Goal: Task Accomplishment & Management: Complete application form

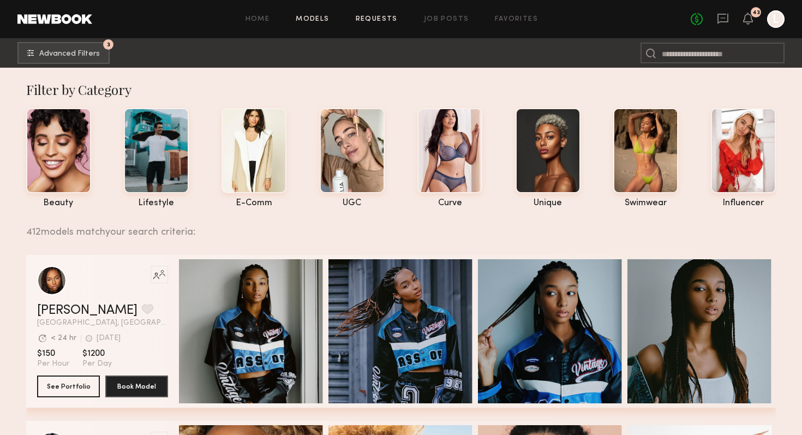
click at [371, 19] on link "Requests" at bounding box center [377, 19] width 42 height 7
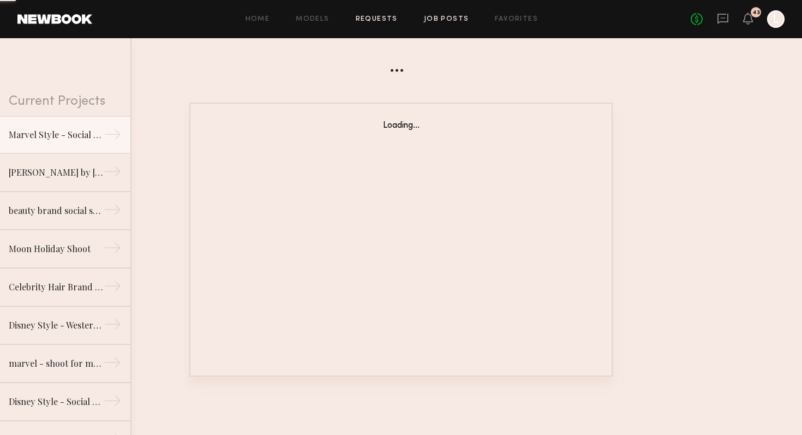
click at [440, 22] on link "Job Posts" at bounding box center [446, 19] width 45 height 7
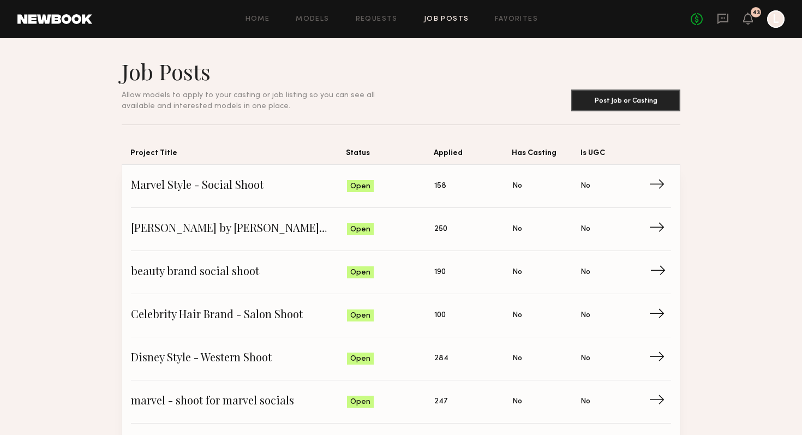
click at [253, 274] on span "beauty brand social shoot" at bounding box center [239, 272] width 216 height 16
click at [245, 323] on span "Celebrity Hair Brand - Salon Shoot" at bounding box center [239, 315] width 216 height 16
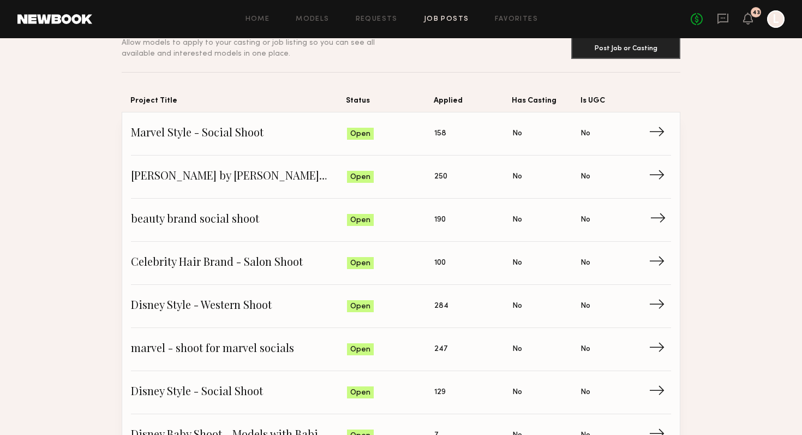
scroll to position [55, 0]
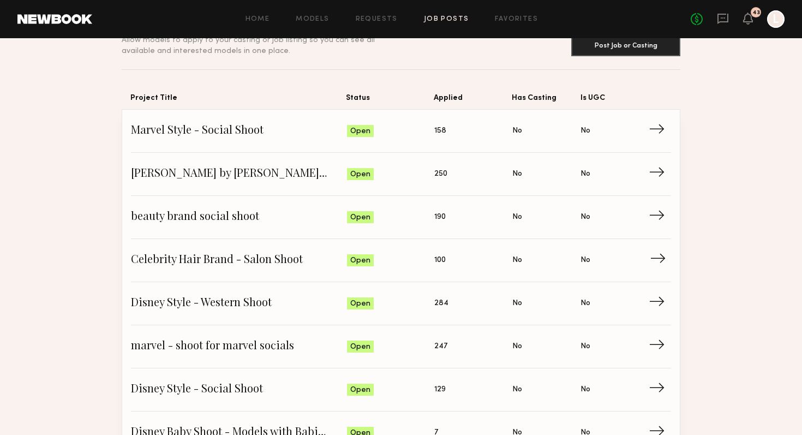
click at [242, 257] on span "Celebrity Hair Brand - Salon Shoot" at bounding box center [239, 260] width 216 height 16
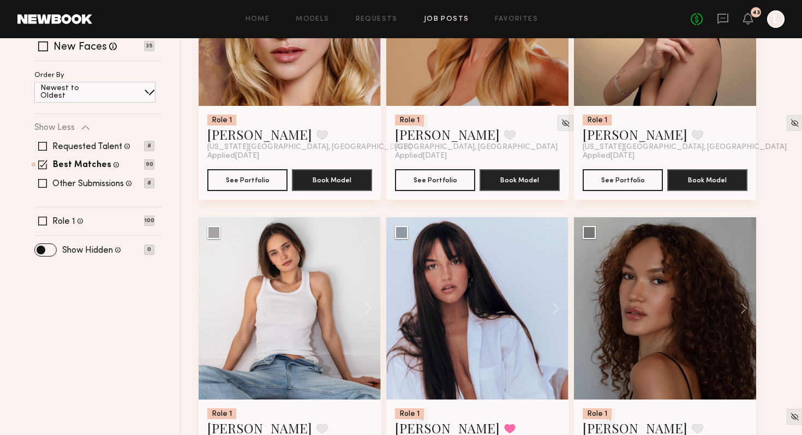
scroll to position [294, 0]
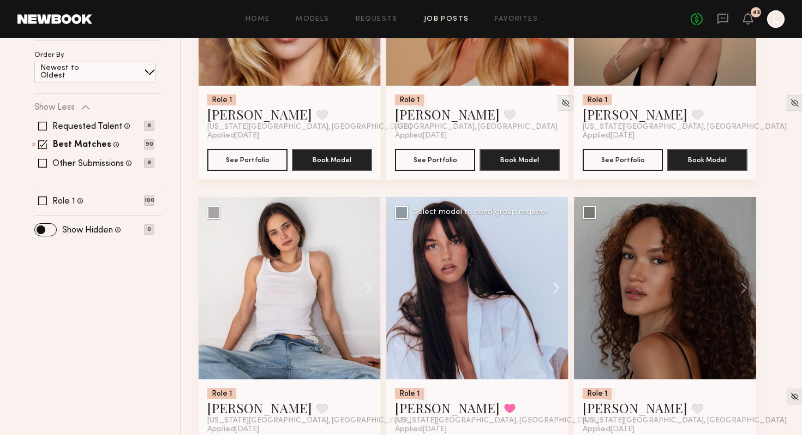
click at [555, 290] on button at bounding box center [550, 288] width 35 height 182
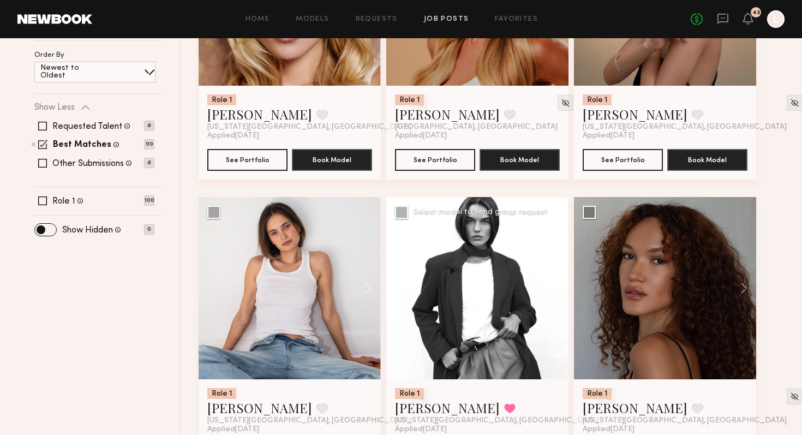
click at [556, 290] on button at bounding box center [550, 288] width 35 height 182
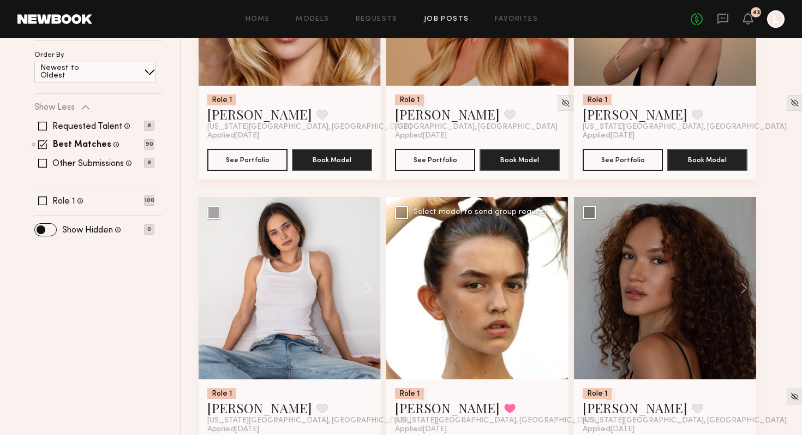
click at [556, 290] on button at bounding box center [550, 288] width 35 height 182
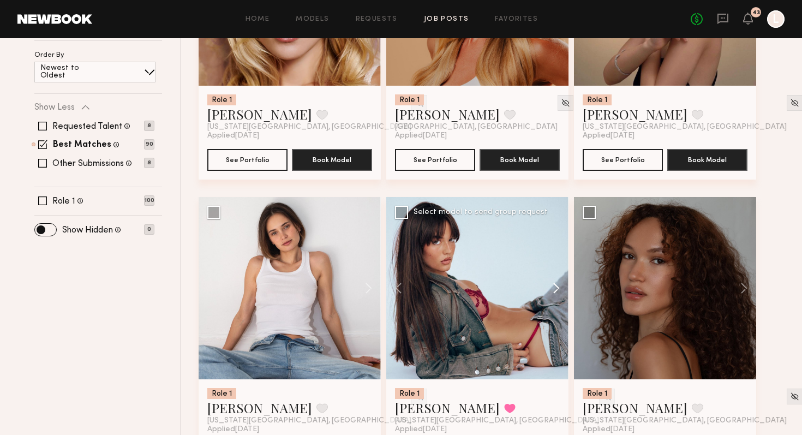
click at [556, 290] on button at bounding box center [550, 288] width 35 height 182
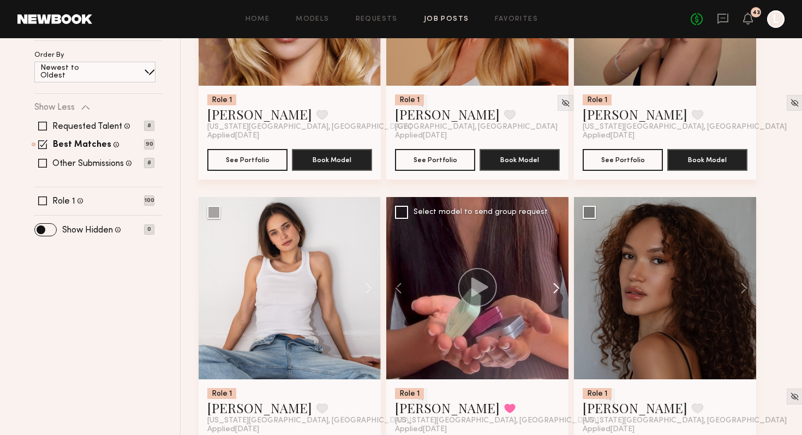
click at [556, 290] on button at bounding box center [550, 288] width 35 height 182
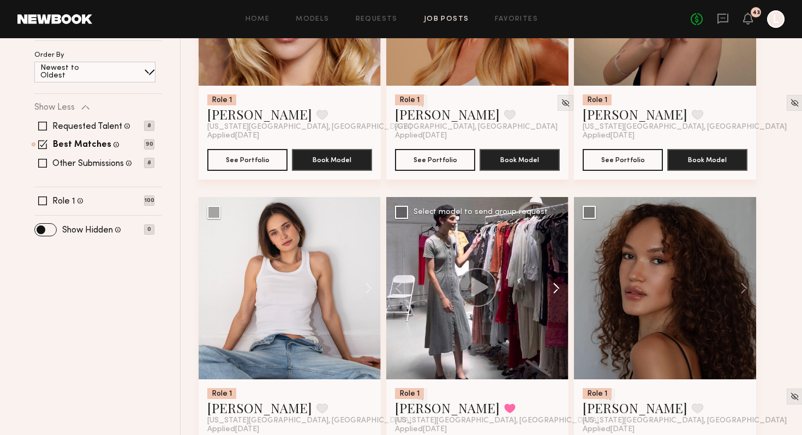
click at [556, 290] on button at bounding box center [550, 288] width 35 height 182
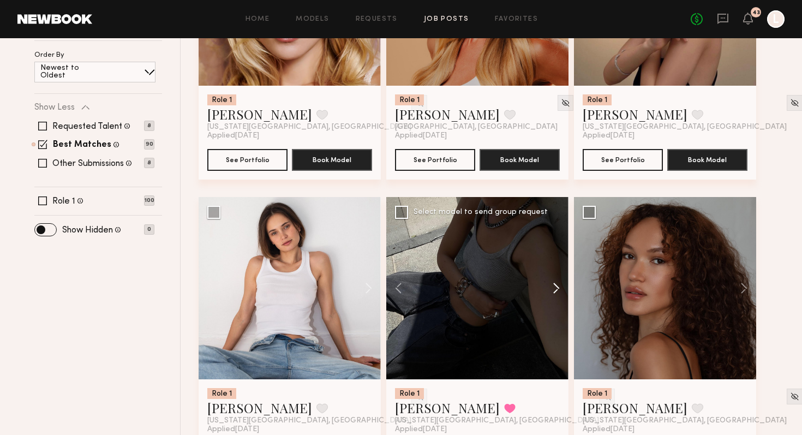
click at [556, 290] on button at bounding box center [550, 288] width 35 height 182
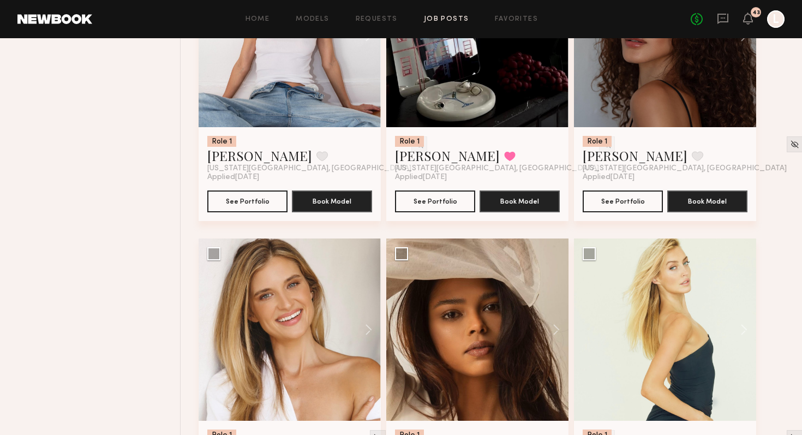
scroll to position [577, 0]
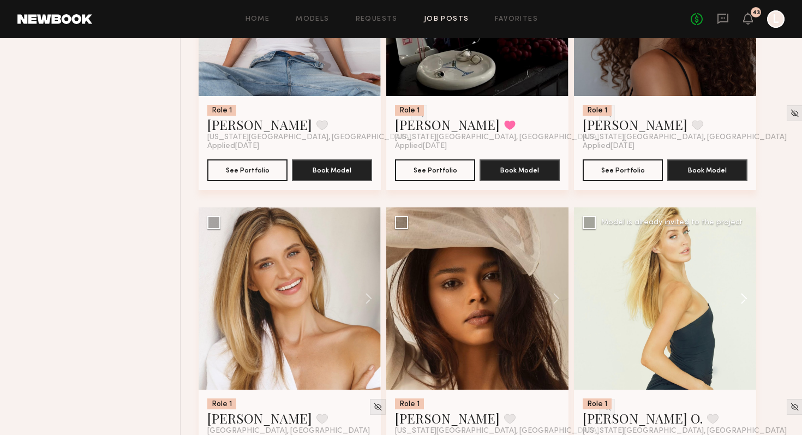
click at [747, 306] on button at bounding box center [738, 298] width 35 height 182
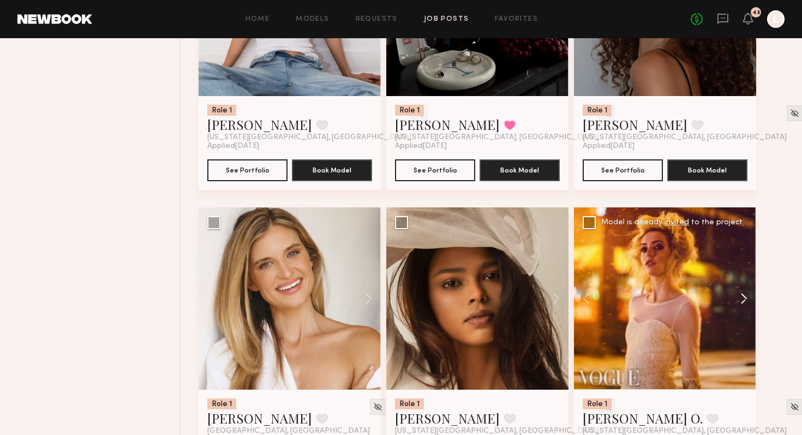
click at [747, 306] on button at bounding box center [738, 298] width 35 height 182
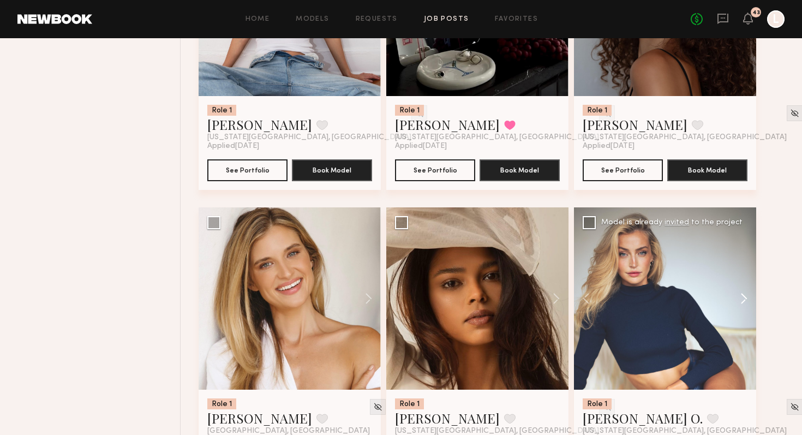
click at [747, 306] on button at bounding box center [738, 298] width 35 height 182
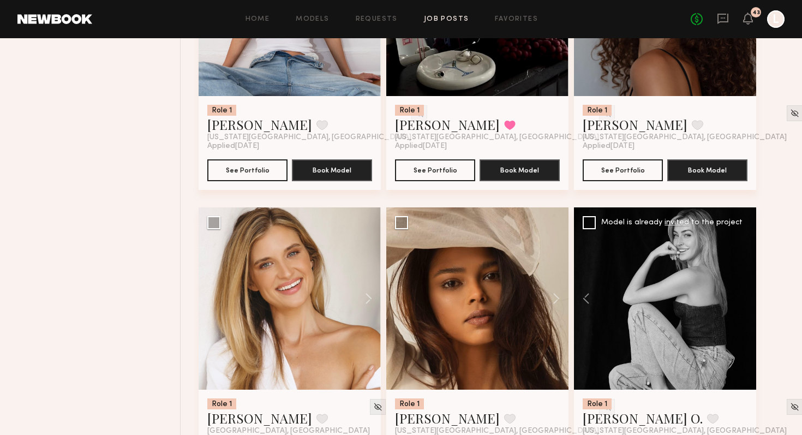
click at [747, 306] on div at bounding box center [665, 298] width 182 height 182
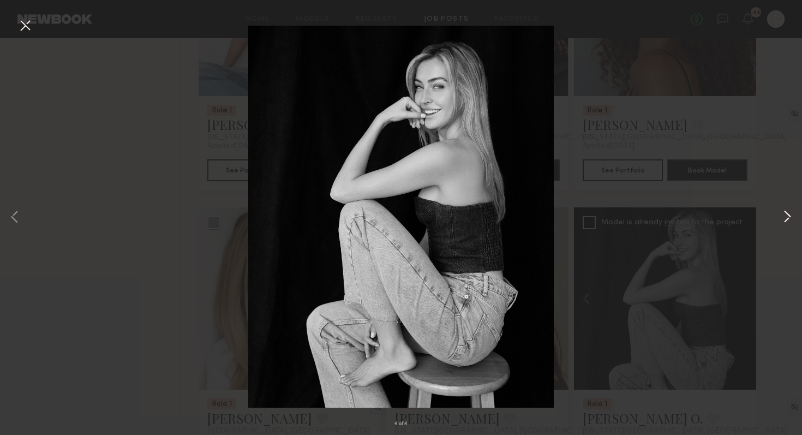
click at [783, 223] on button at bounding box center [786, 218] width 13 height 348
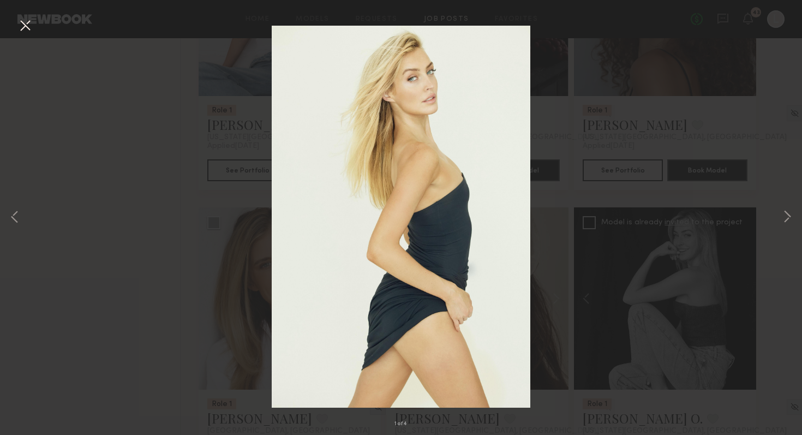
click at [779, 225] on div "1 of 4" at bounding box center [401, 217] width 802 height 435
click at [773, 269] on div "1 of 4" at bounding box center [401, 217] width 802 height 435
click at [29, 27] on button at bounding box center [24, 26] width 17 height 20
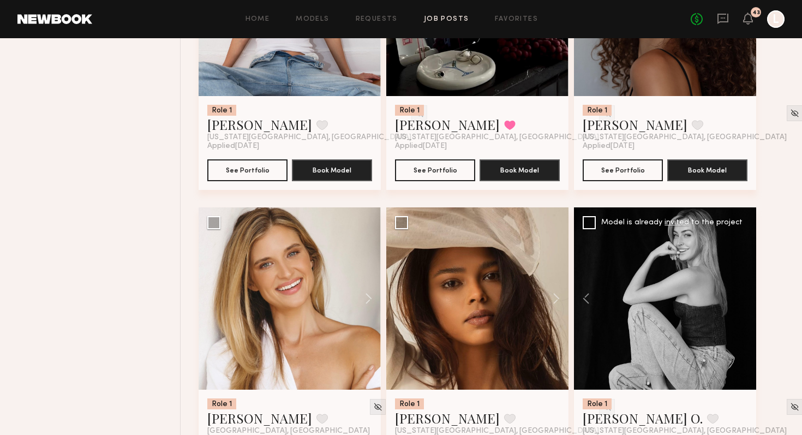
click at [673, 288] on div at bounding box center [665, 298] width 182 height 182
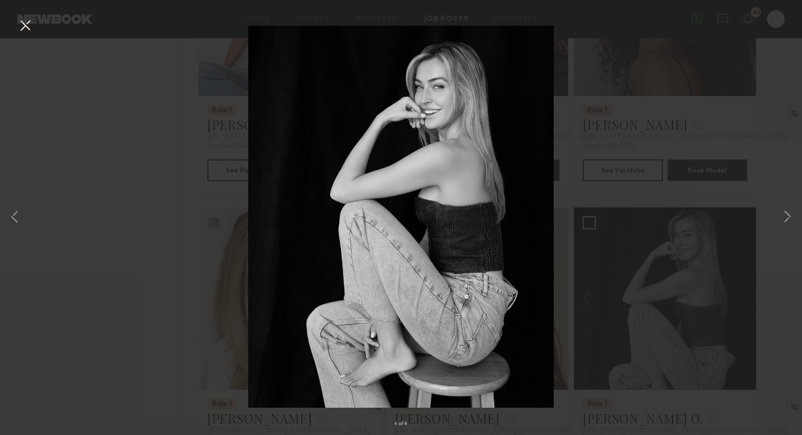
click at [34, 27] on div "4 of 4" at bounding box center [401, 217] width 802 height 435
click at [24, 27] on button at bounding box center [24, 26] width 17 height 20
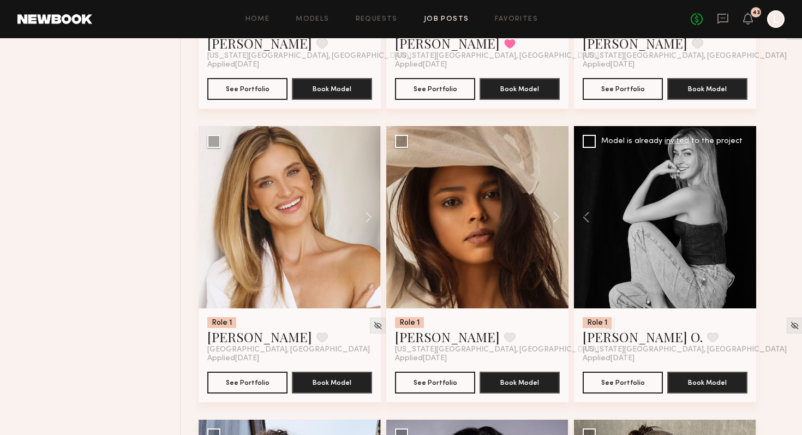
scroll to position [660, 0]
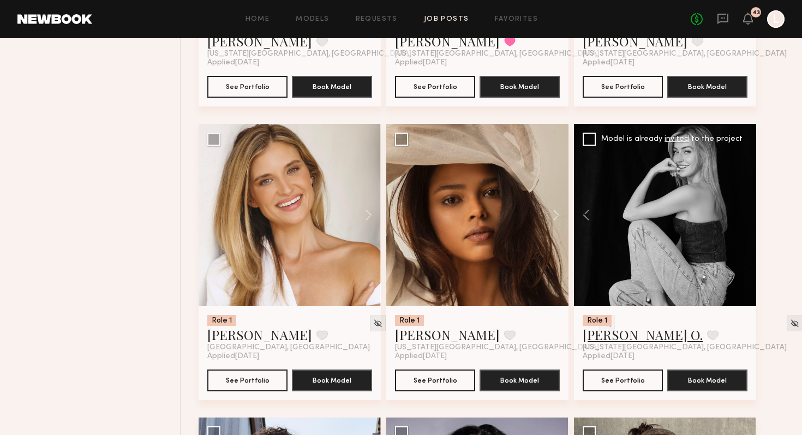
click at [616, 339] on link "Tatum O." at bounding box center [642, 334] width 120 height 17
click at [373, 217] on button at bounding box center [363, 215] width 35 height 182
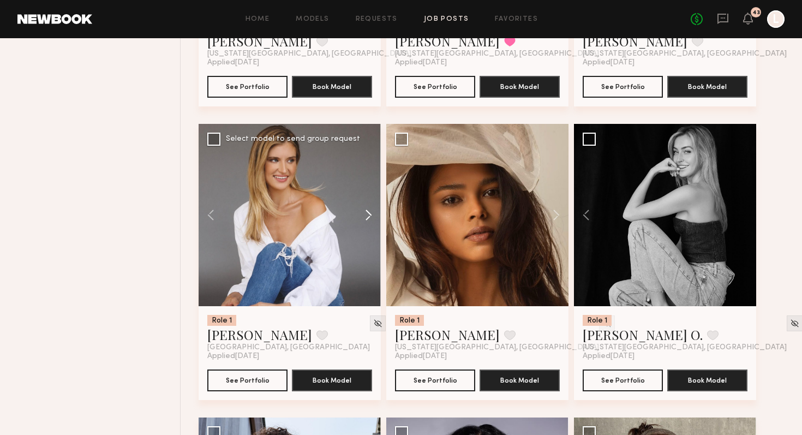
click at [373, 217] on button at bounding box center [363, 215] width 35 height 182
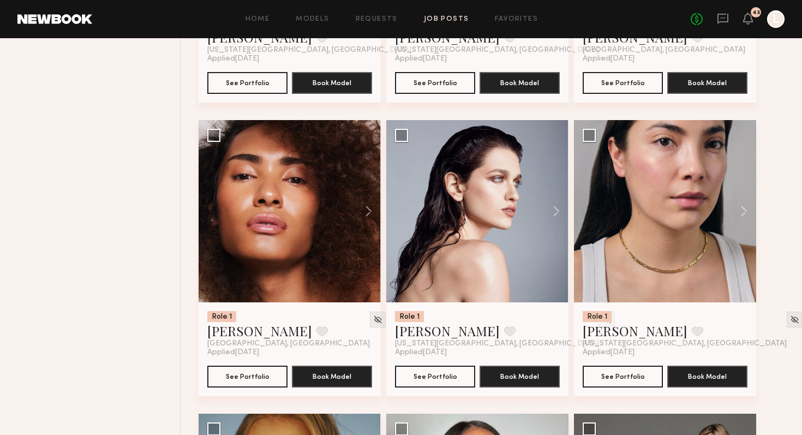
scroll to position [1872, 0]
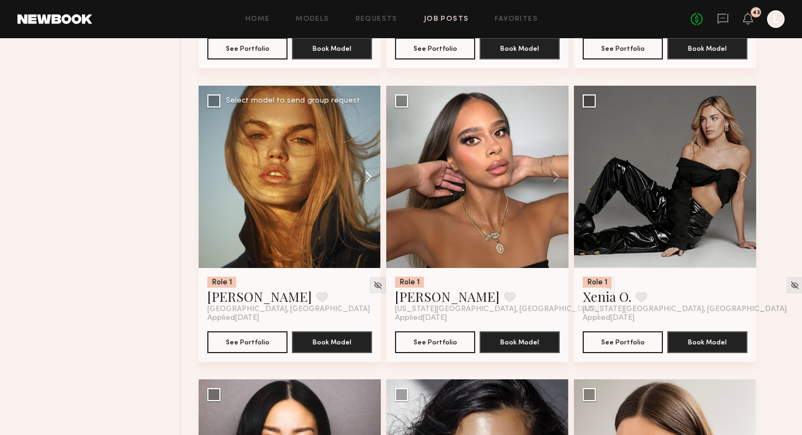
click at [357, 190] on button at bounding box center [363, 177] width 35 height 182
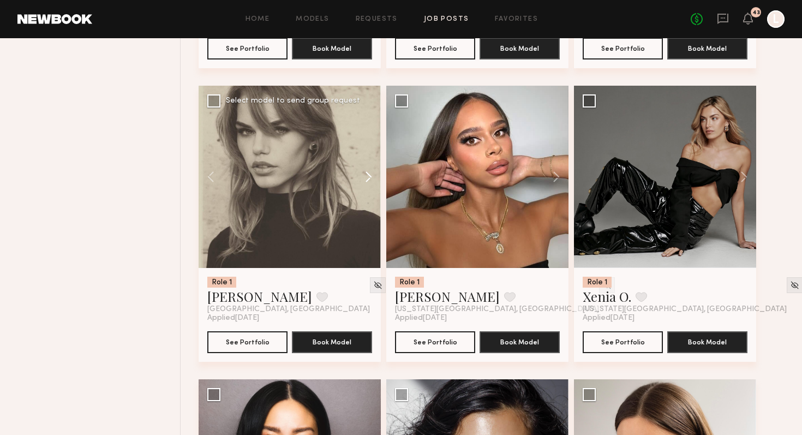
click at [357, 190] on button at bounding box center [363, 177] width 35 height 182
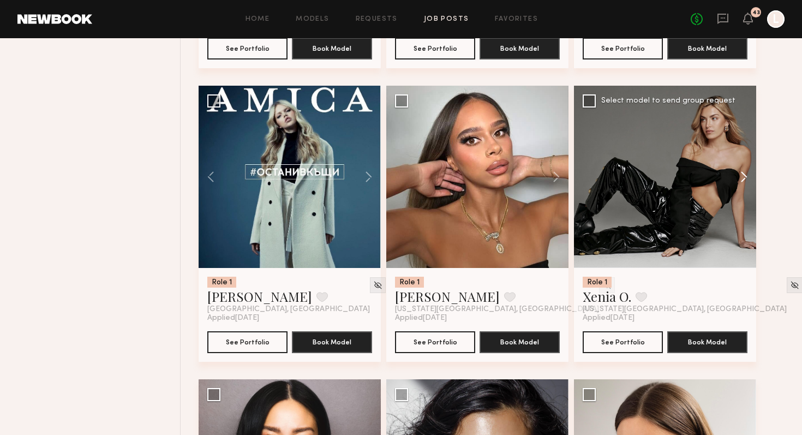
click at [742, 182] on button at bounding box center [738, 177] width 35 height 182
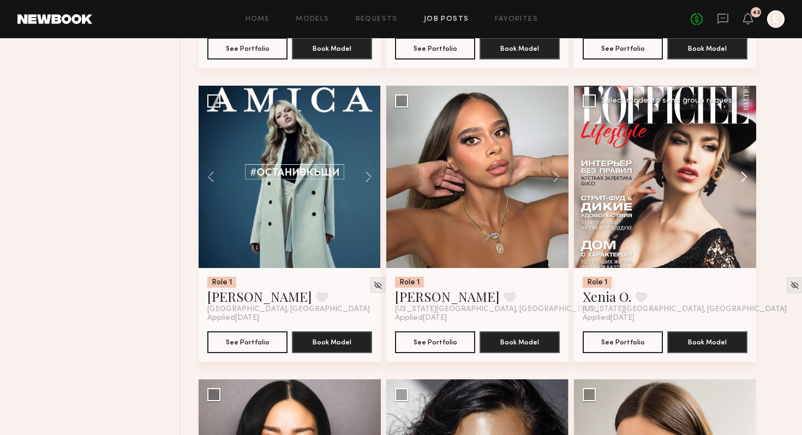
click at [742, 182] on button at bounding box center [738, 177] width 35 height 182
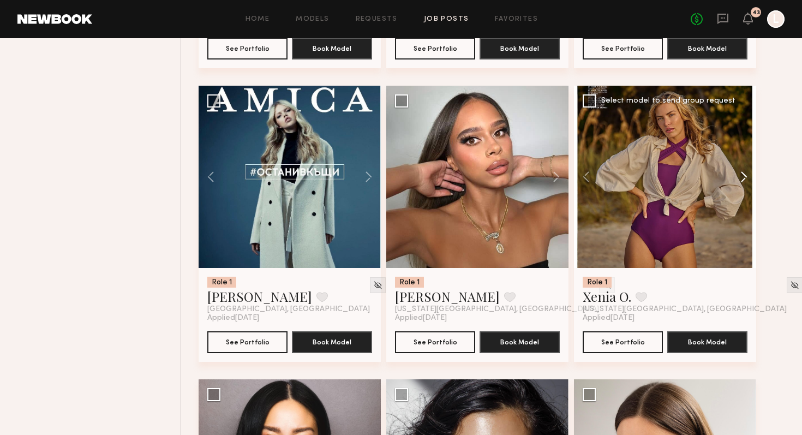
click at [742, 182] on button at bounding box center [738, 177] width 35 height 182
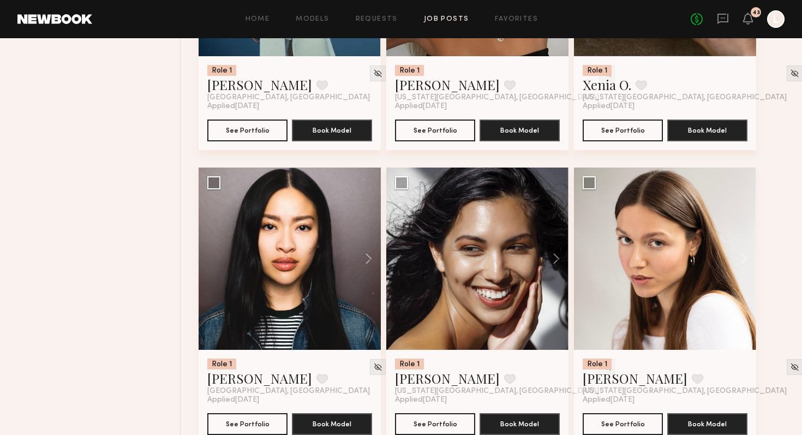
scroll to position [2118, 0]
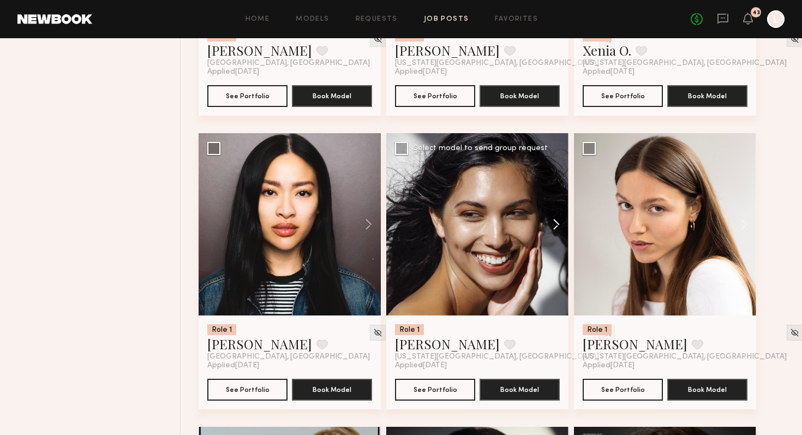
click at [558, 233] on button at bounding box center [550, 224] width 35 height 182
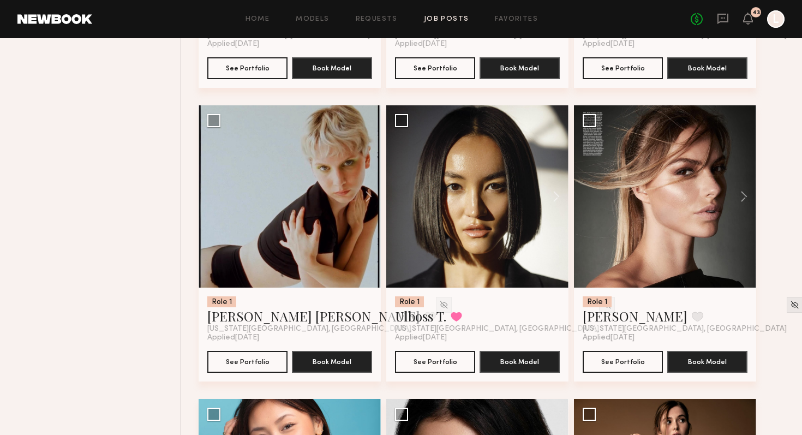
scroll to position [2443, 0]
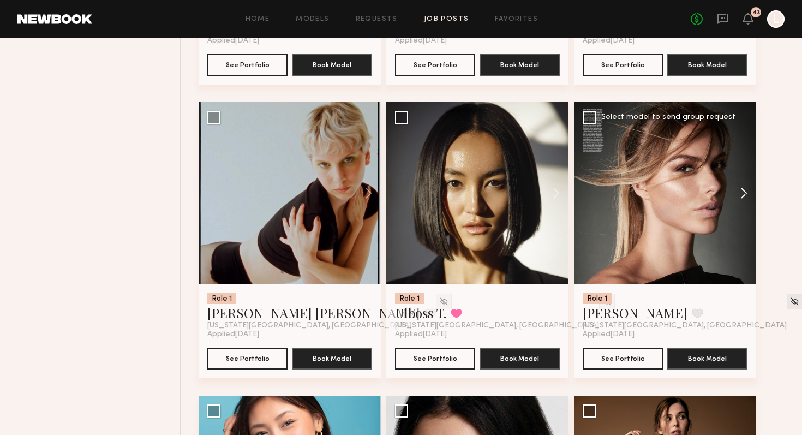
click at [747, 203] on button at bounding box center [738, 193] width 35 height 182
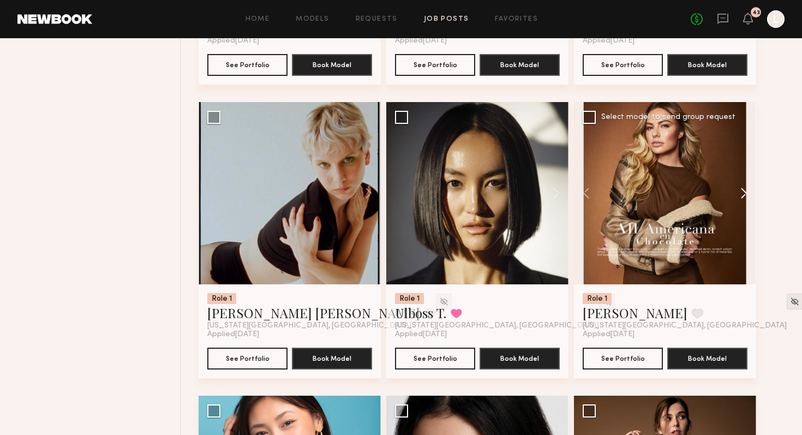
click at [747, 203] on button at bounding box center [738, 193] width 35 height 182
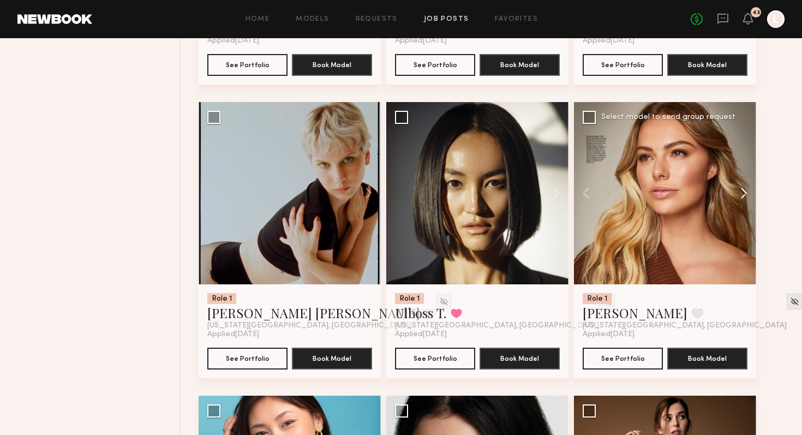
click at [747, 203] on button at bounding box center [738, 193] width 35 height 182
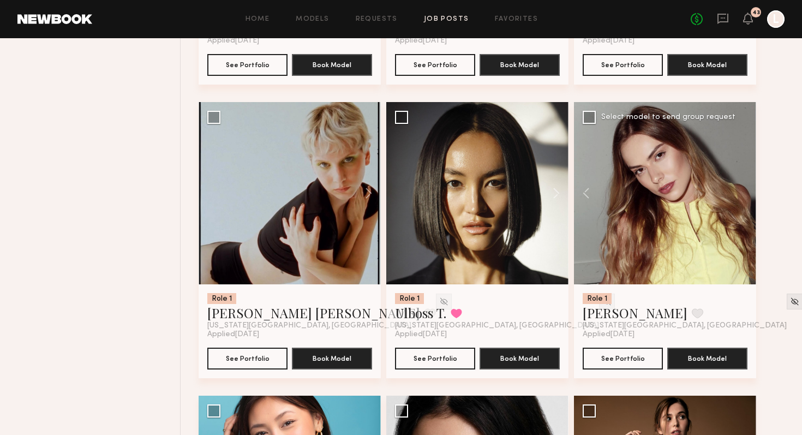
click at [747, 203] on div at bounding box center [665, 193] width 182 height 182
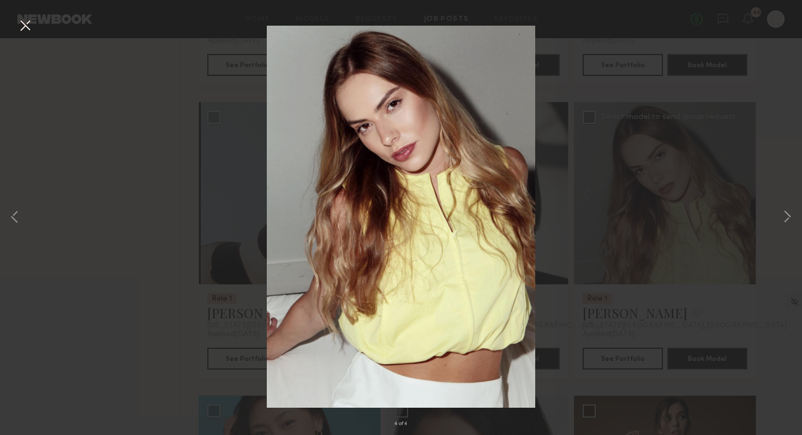
click at [721, 206] on div "4 of 4" at bounding box center [401, 217] width 802 height 435
click at [26, 31] on button at bounding box center [24, 26] width 17 height 20
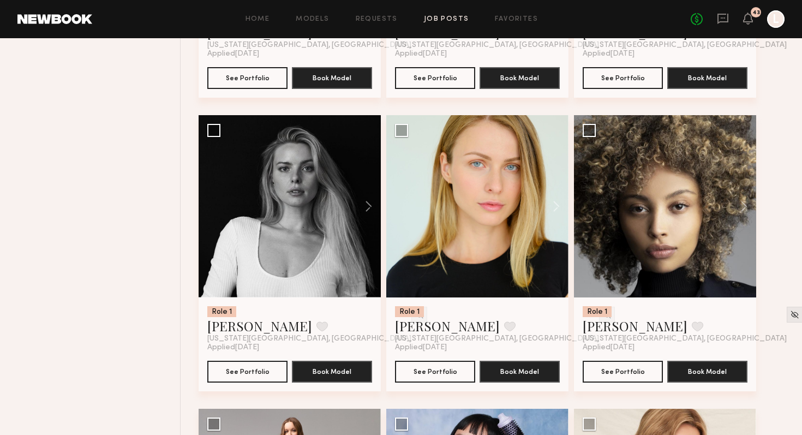
scroll to position [3314, 0]
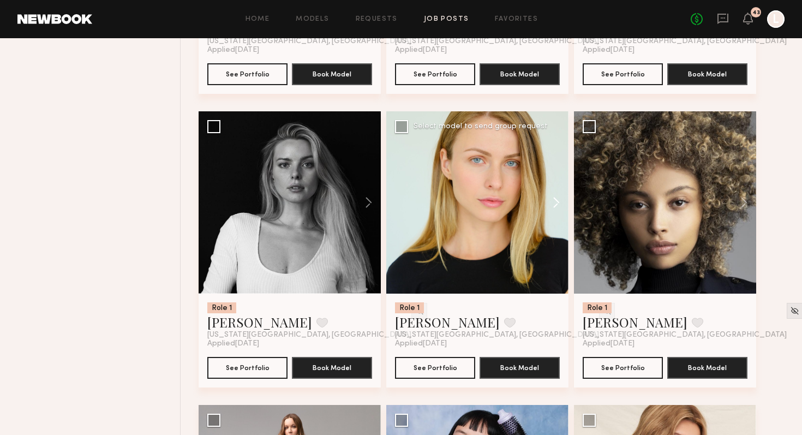
click at [553, 217] on button at bounding box center [550, 202] width 35 height 182
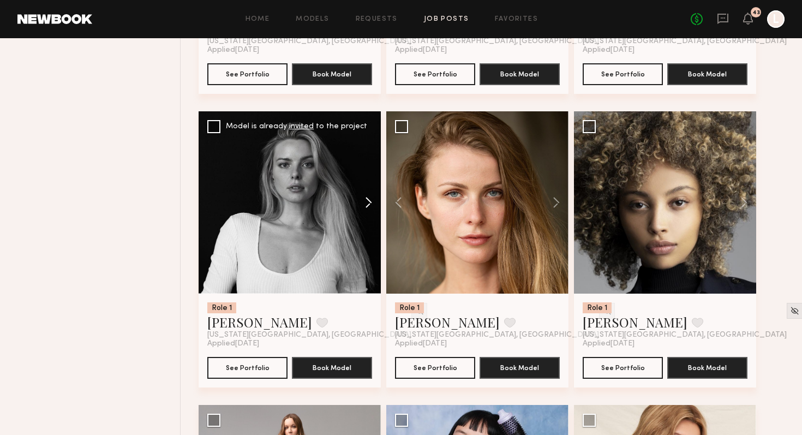
click at [369, 223] on button at bounding box center [363, 202] width 35 height 182
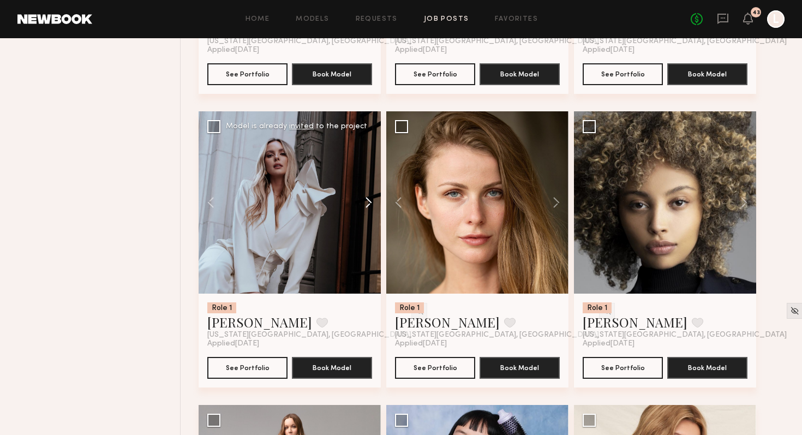
click at [369, 223] on button at bounding box center [363, 202] width 35 height 182
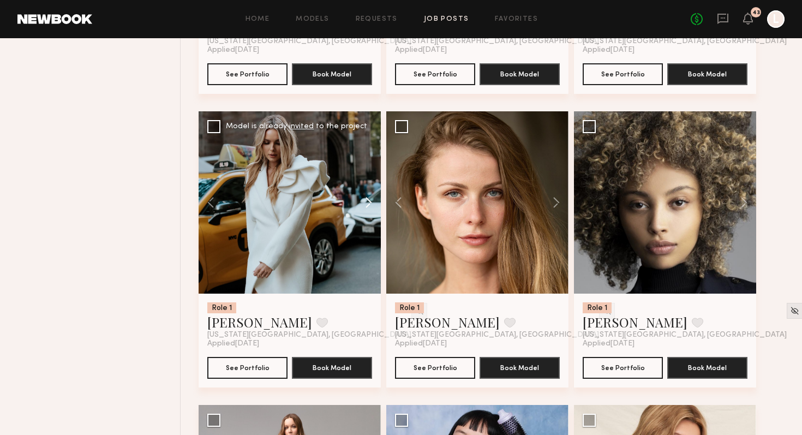
click at [369, 223] on button at bounding box center [363, 202] width 35 height 182
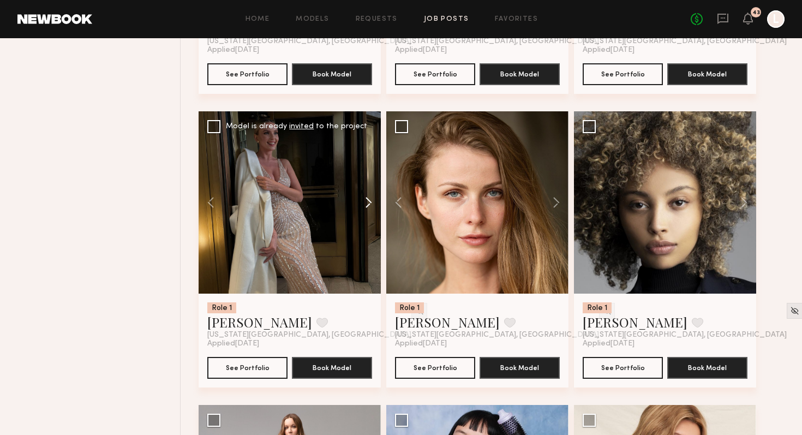
click at [369, 223] on button at bounding box center [363, 202] width 35 height 182
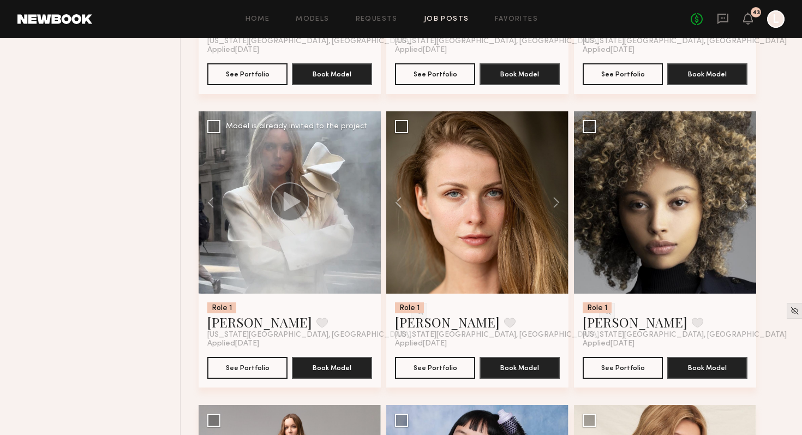
click at [369, 223] on div at bounding box center [290, 202] width 182 height 182
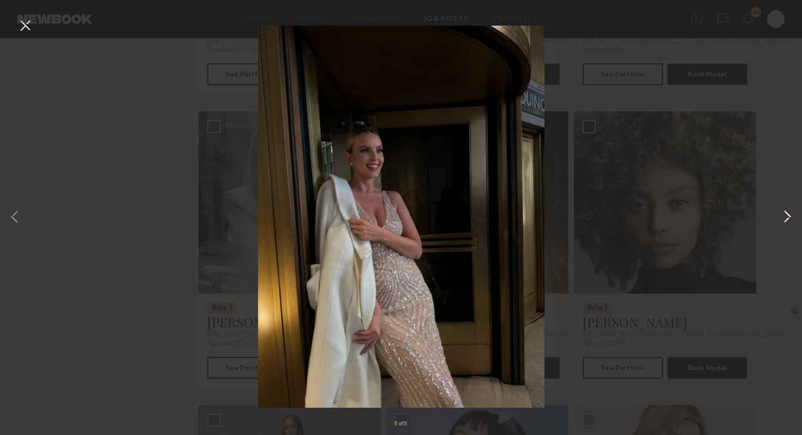
click at [788, 216] on button at bounding box center [786, 218] width 13 height 348
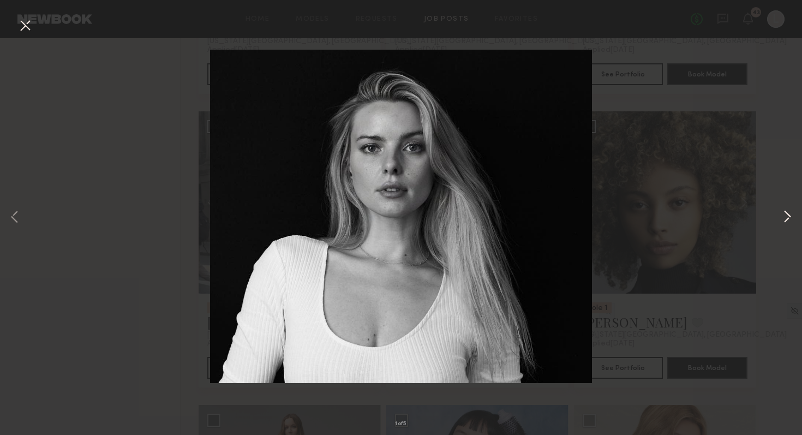
click at [788, 216] on button at bounding box center [786, 218] width 13 height 348
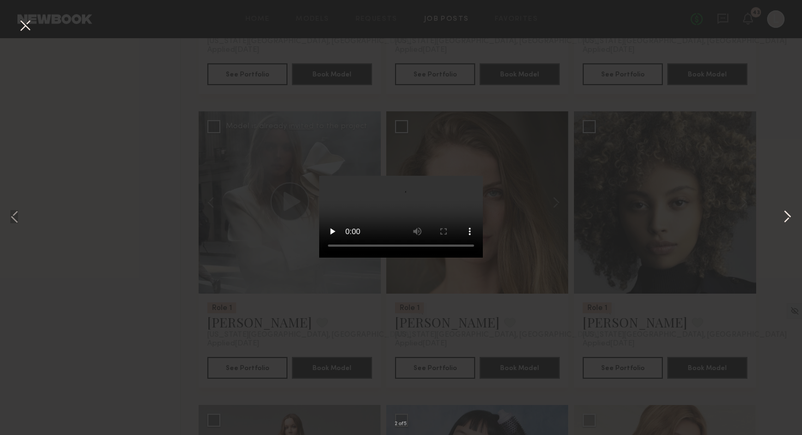
click at [788, 216] on button at bounding box center [786, 218] width 13 height 348
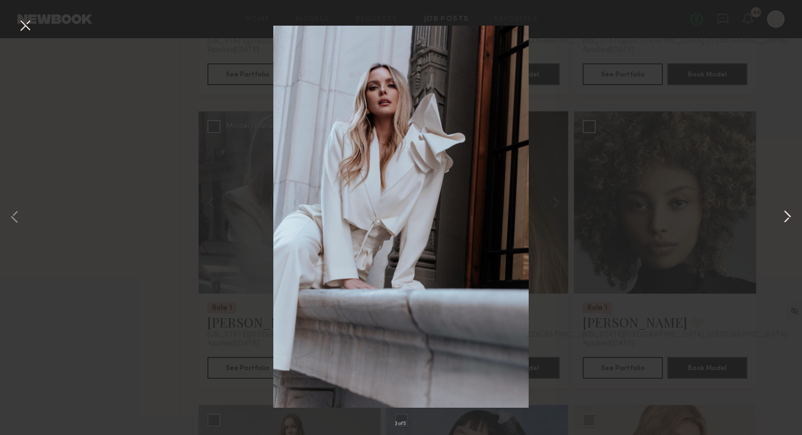
click at [788, 216] on button at bounding box center [786, 218] width 13 height 348
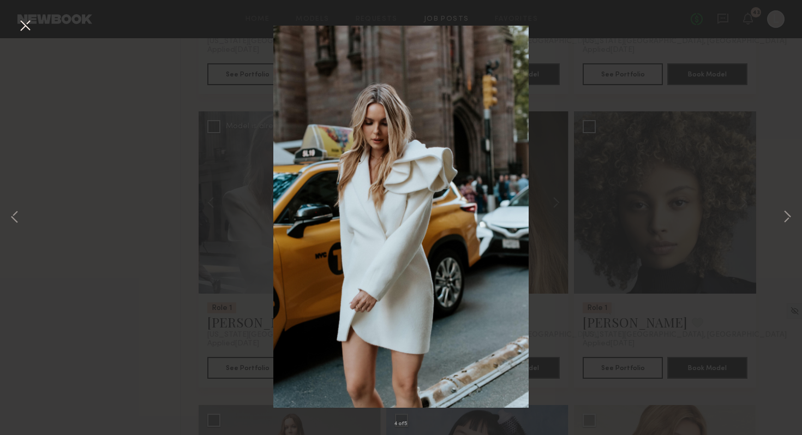
click at [773, 232] on div "4 of 5" at bounding box center [401, 217] width 802 height 435
click at [23, 24] on button at bounding box center [24, 26] width 17 height 20
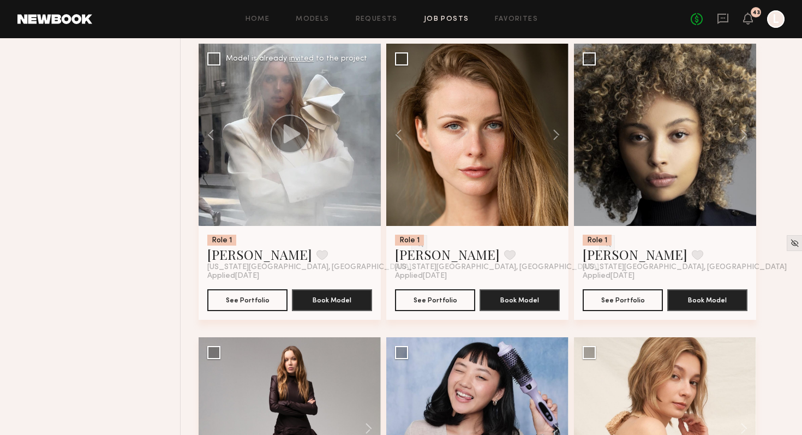
scroll to position [3389, 0]
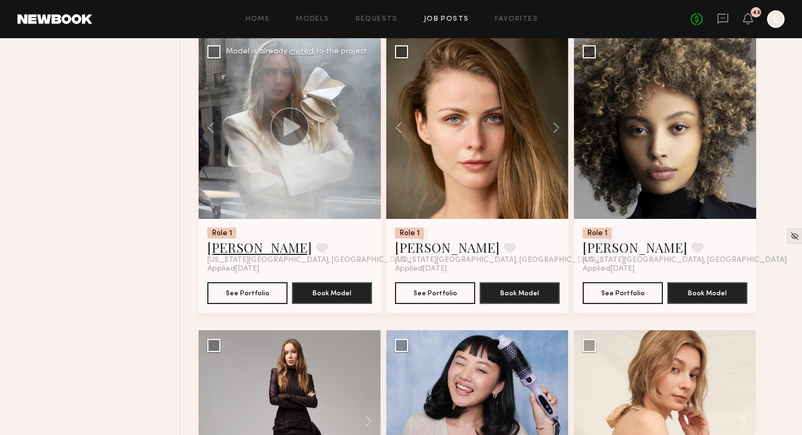
click at [229, 256] on link "[PERSON_NAME]" at bounding box center [259, 246] width 105 height 17
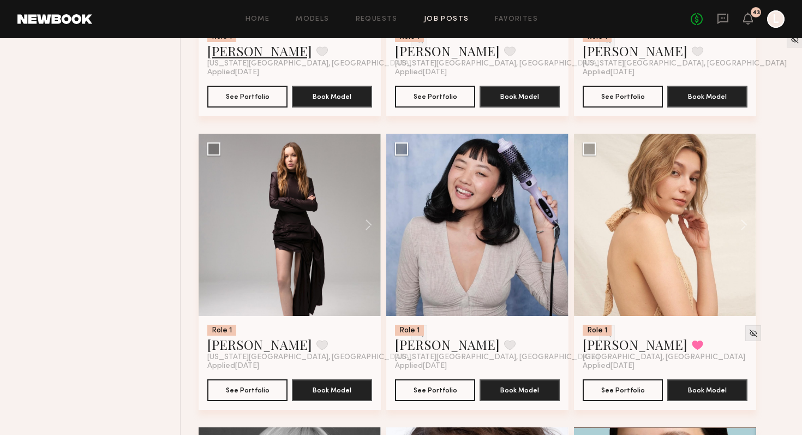
scroll to position [3587, 0]
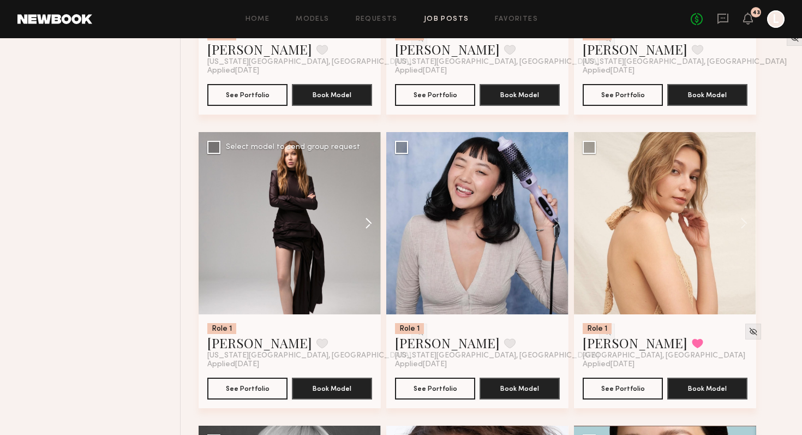
click at [365, 238] on button at bounding box center [363, 223] width 35 height 182
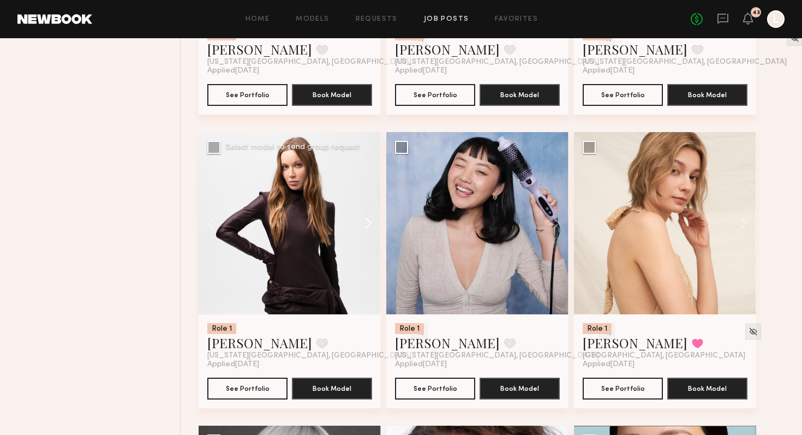
click at [365, 238] on button at bounding box center [363, 223] width 35 height 182
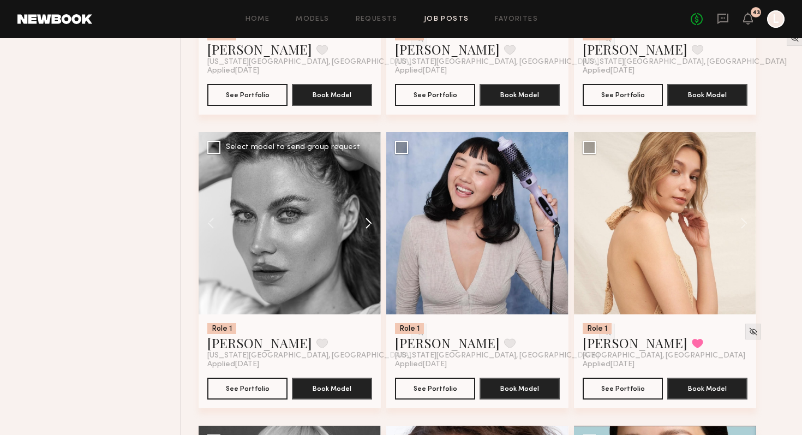
click at [365, 238] on button at bounding box center [363, 223] width 35 height 182
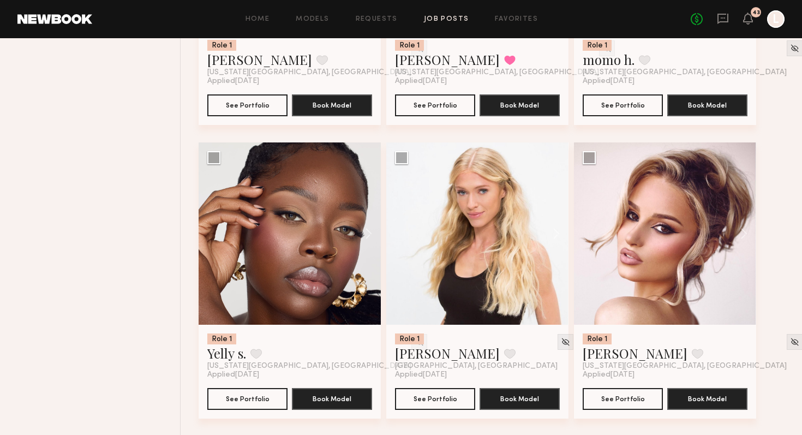
scroll to position [4165, 0]
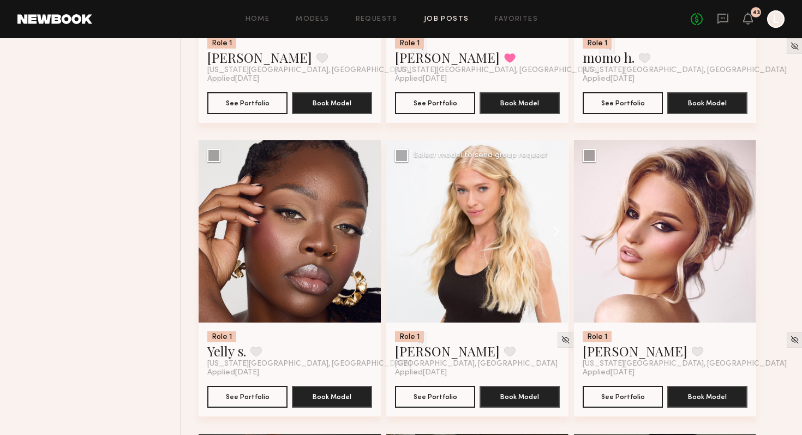
click at [557, 249] on button at bounding box center [550, 231] width 35 height 182
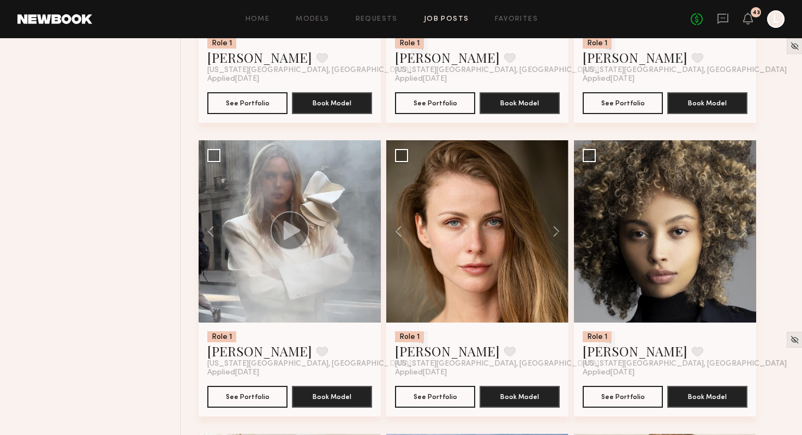
scroll to position [3104, 0]
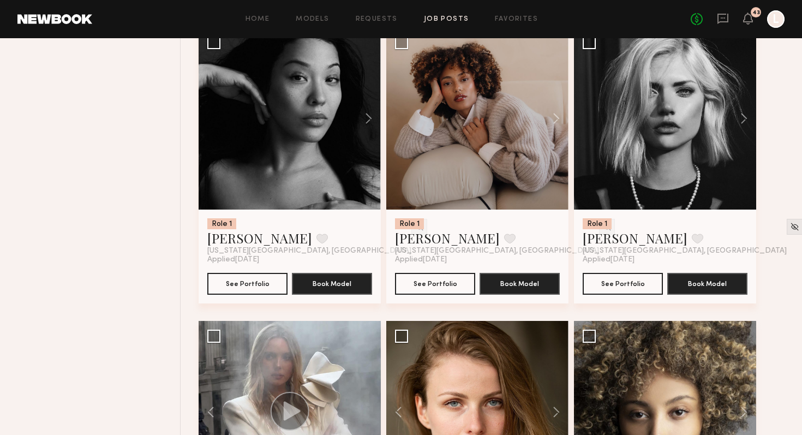
click at [305, 31] on header "Home Models Requests Job Posts Favorites Sign Out No fees up to $5,000 43 L" at bounding box center [401, 19] width 802 height 38
click at [315, 21] on link "Models" at bounding box center [312, 19] width 33 height 7
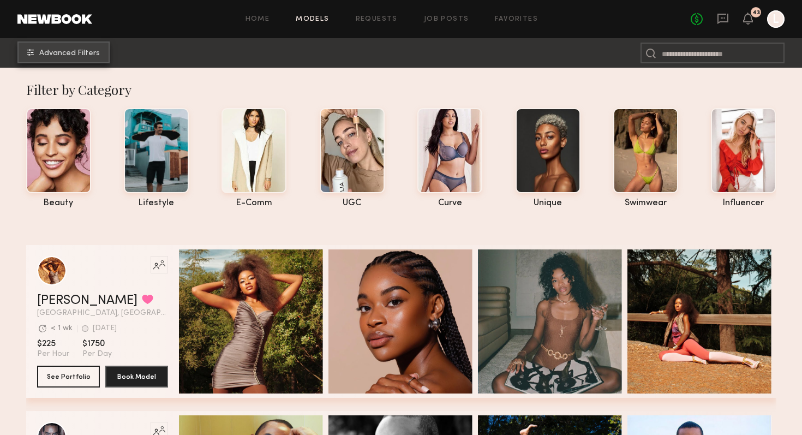
click at [70, 51] on span "Advanced Filters" at bounding box center [69, 54] width 61 height 8
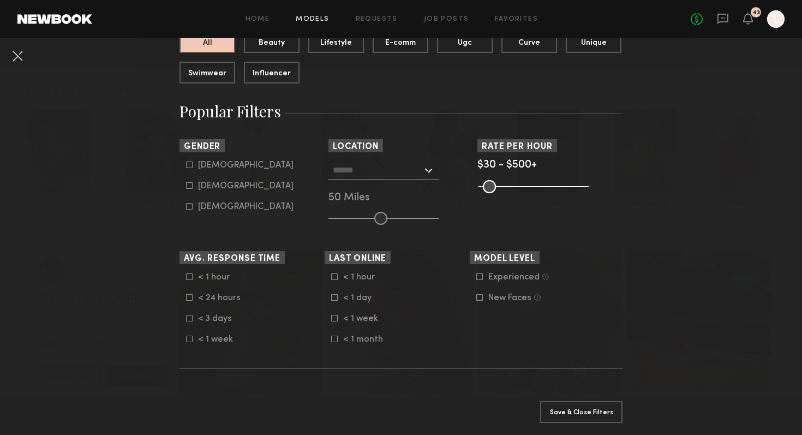
scroll to position [133, 0]
click at [192, 190] on common-framework-checkbox "Female" at bounding box center [255, 186] width 139 height 10
click at [191, 188] on icon at bounding box center [190, 185] width 6 height 6
type input "**"
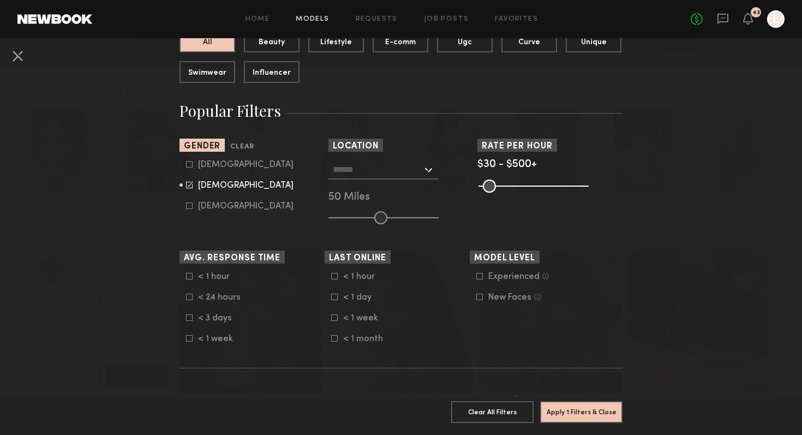
click at [394, 172] on input "text" at bounding box center [377, 169] width 89 height 19
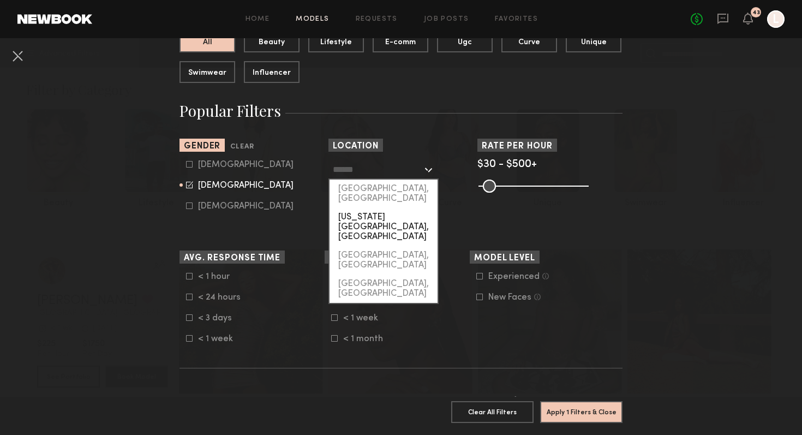
click at [380, 208] on div "[US_STATE][GEOGRAPHIC_DATA], [GEOGRAPHIC_DATA]" at bounding box center [383, 227] width 108 height 38
type input "**********"
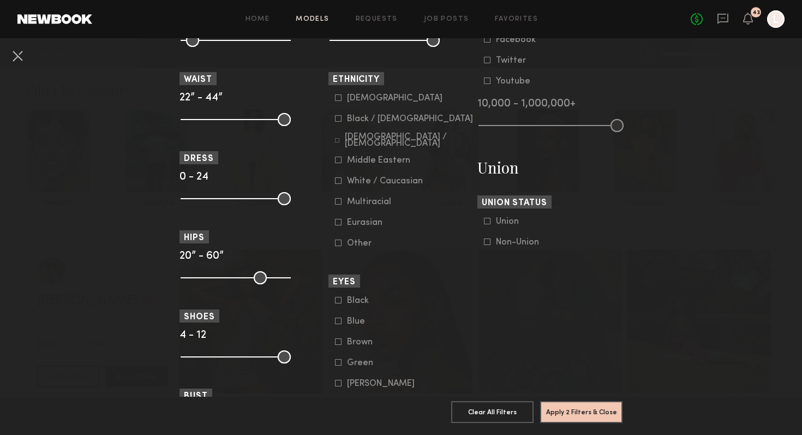
scroll to position [571, 0]
click at [339, 183] on icon at bounding box center [338, 180] width 7 height 7
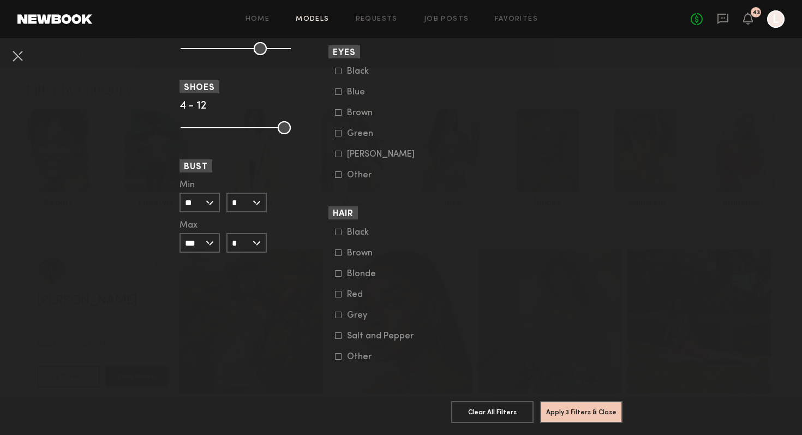
click at [341, 270] on label "Blonde" at bounding box center [362, 273] width 55 height 7
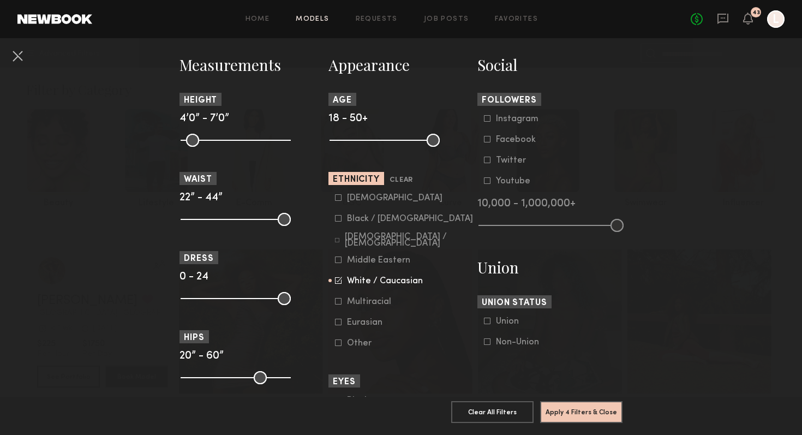
scroll to position [241, 0]
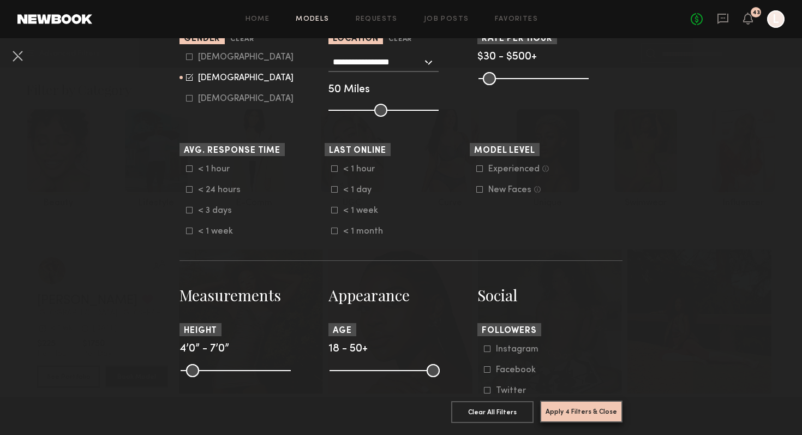
click at [582, 407] on button "Apply 4 Filters & Close" at bounding box center [581, 411] width 82 height 22
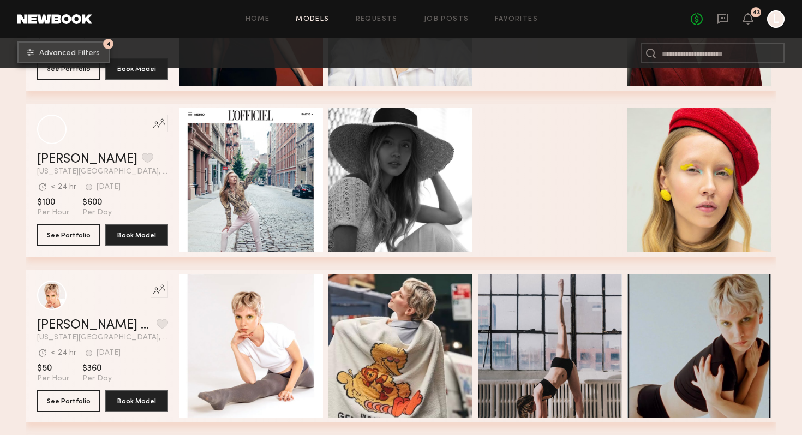
scroll to position [2980, 0]
